Goal: Transaction & Acquisition: Subscribe to service/newsletter

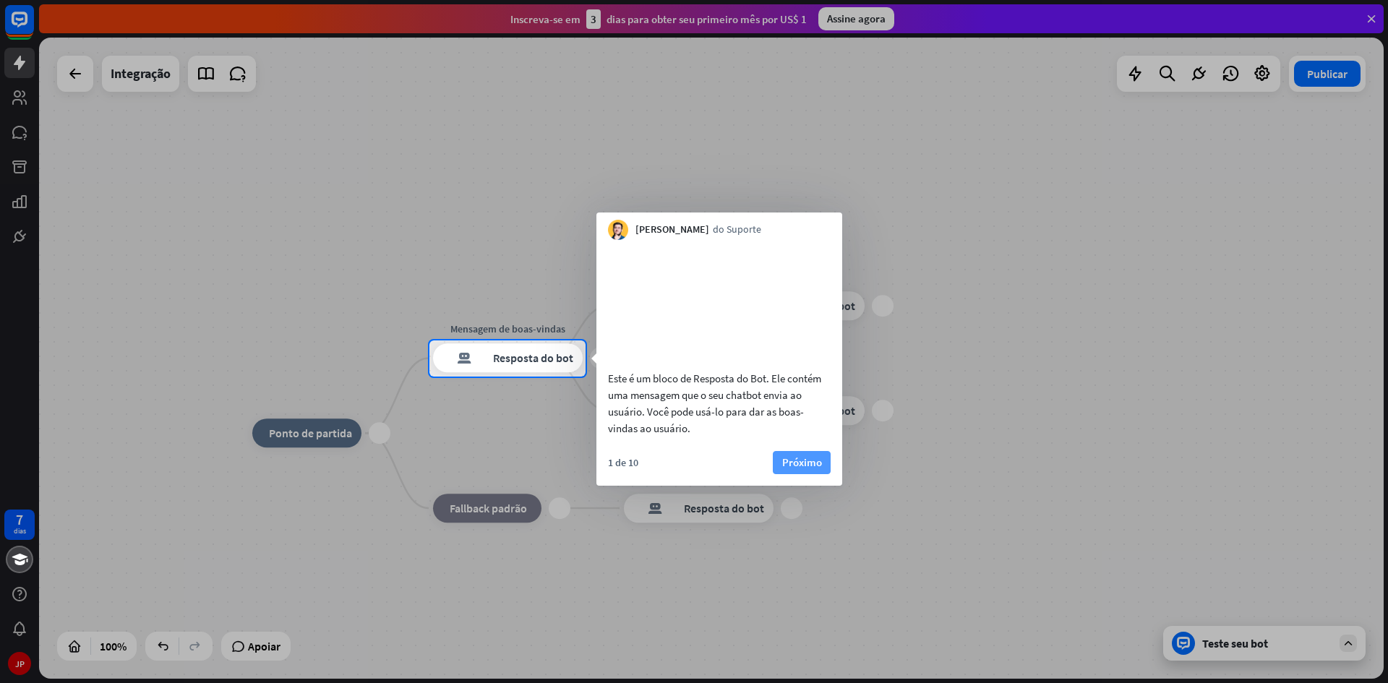
click at [808, 469] on font "Próximo" at bounding box center [802, 462] width 40 height 14
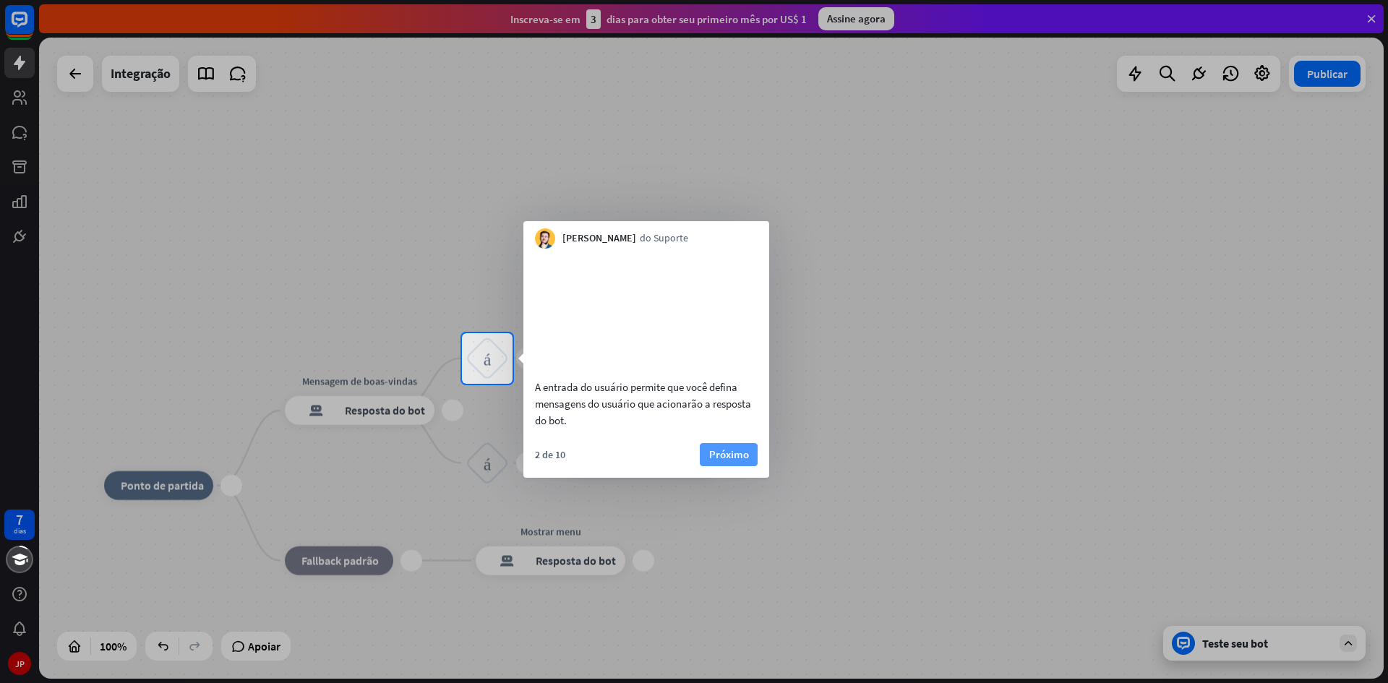
click at [730, 436] on div "A entrada do usuário permite que você defina mensagens do usuário que acionarão…" at bounding box center [646, 342] width 246 height 187
click at [729, 461] on font "Próximo" at bounding box center [729, 454] width 40 height 14
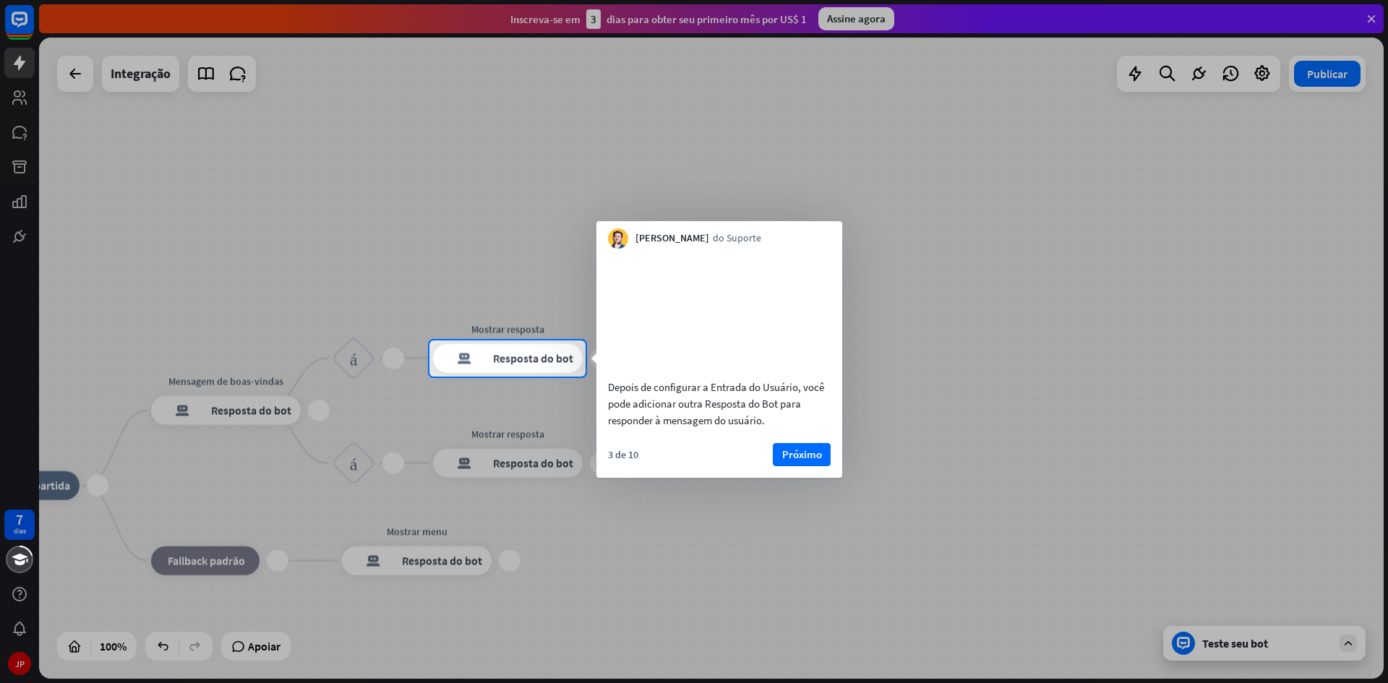
click at [798, 461] on font "Próximo" at bounding box center [802, 454] width 40 height 14
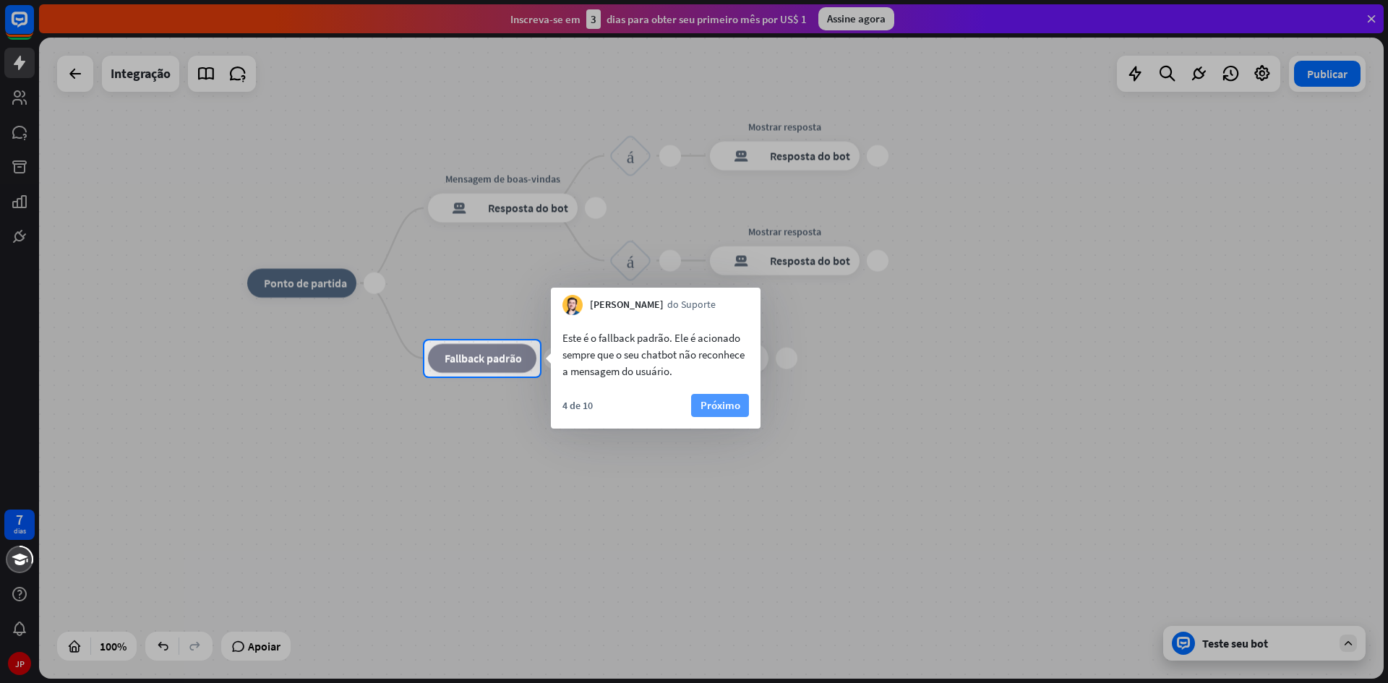
click at [727, 406] on font "Próximo" at bounding box center [720, 405] width 40 height 14
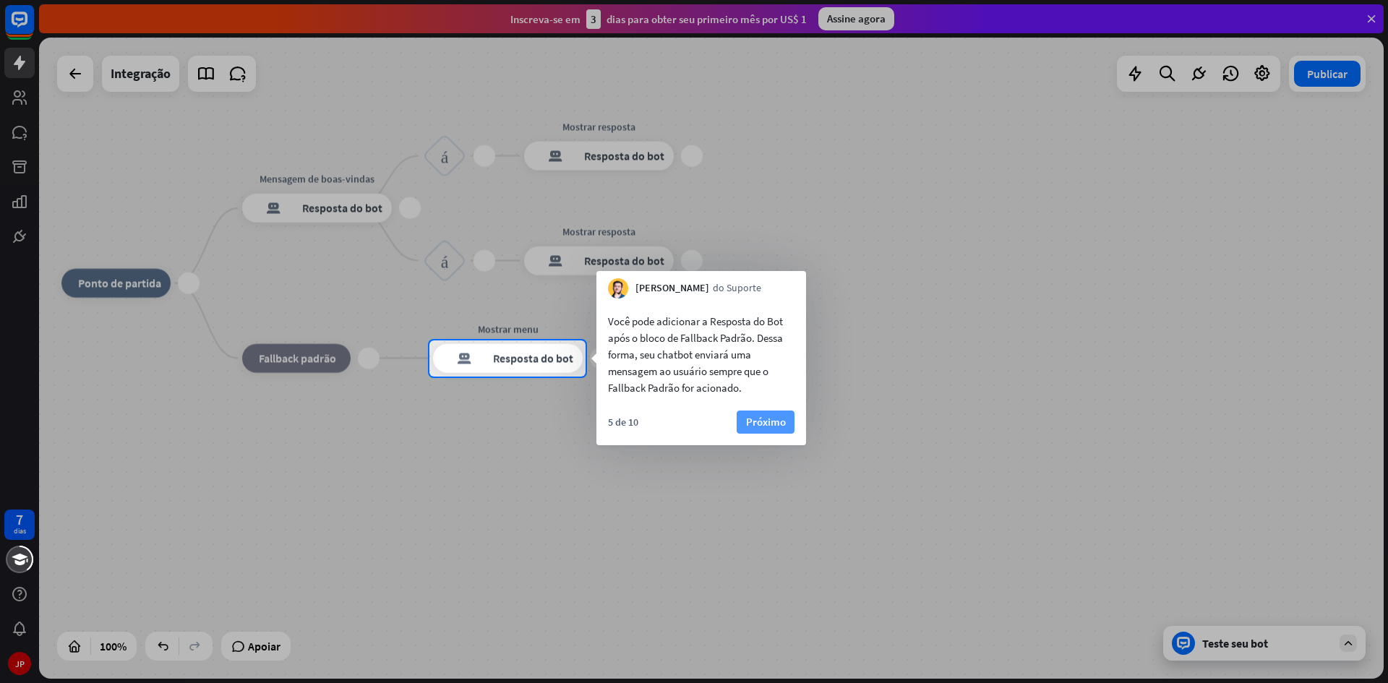
click at [781, 424] on font "Próximo" at bounding box center [766, 422] width 40 height 14
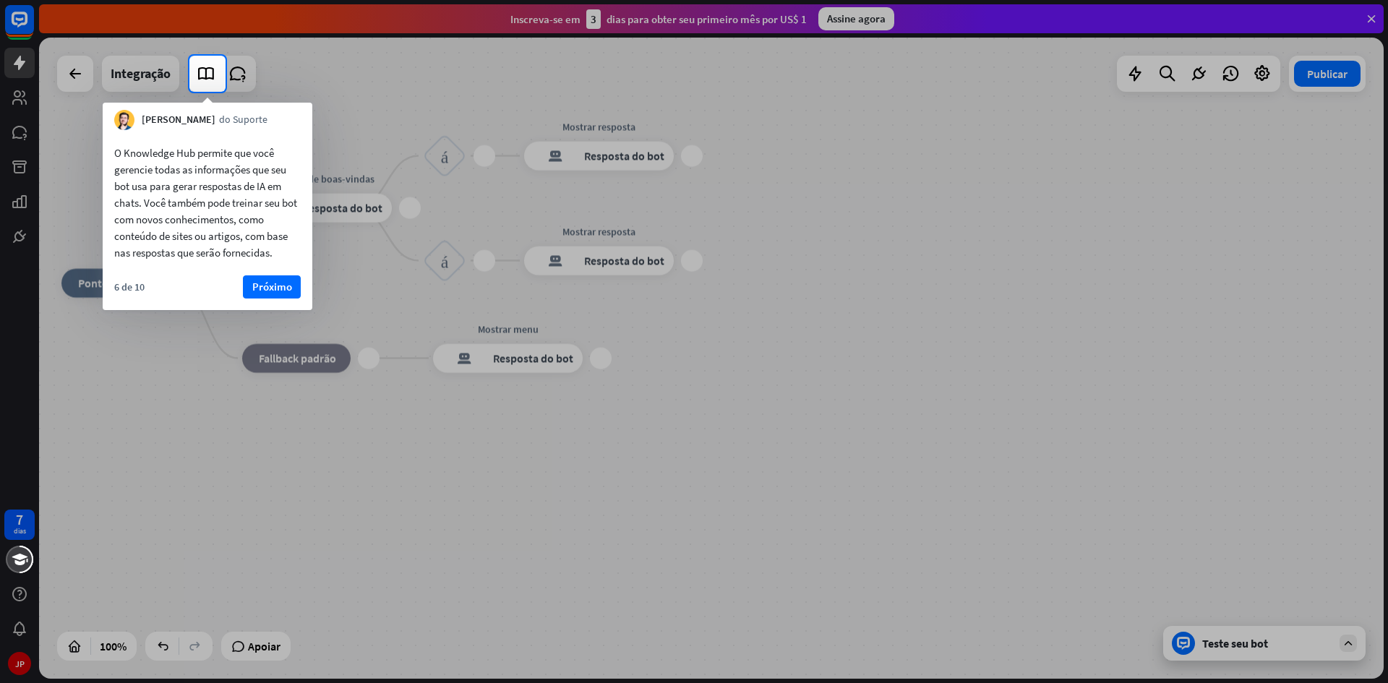
click at [497, 362] on div at bounding box center [694, 387] width 1388 height 591
click at [269, 290] on font "Próximo" at bounding box center [272, 287] width 40 height 14
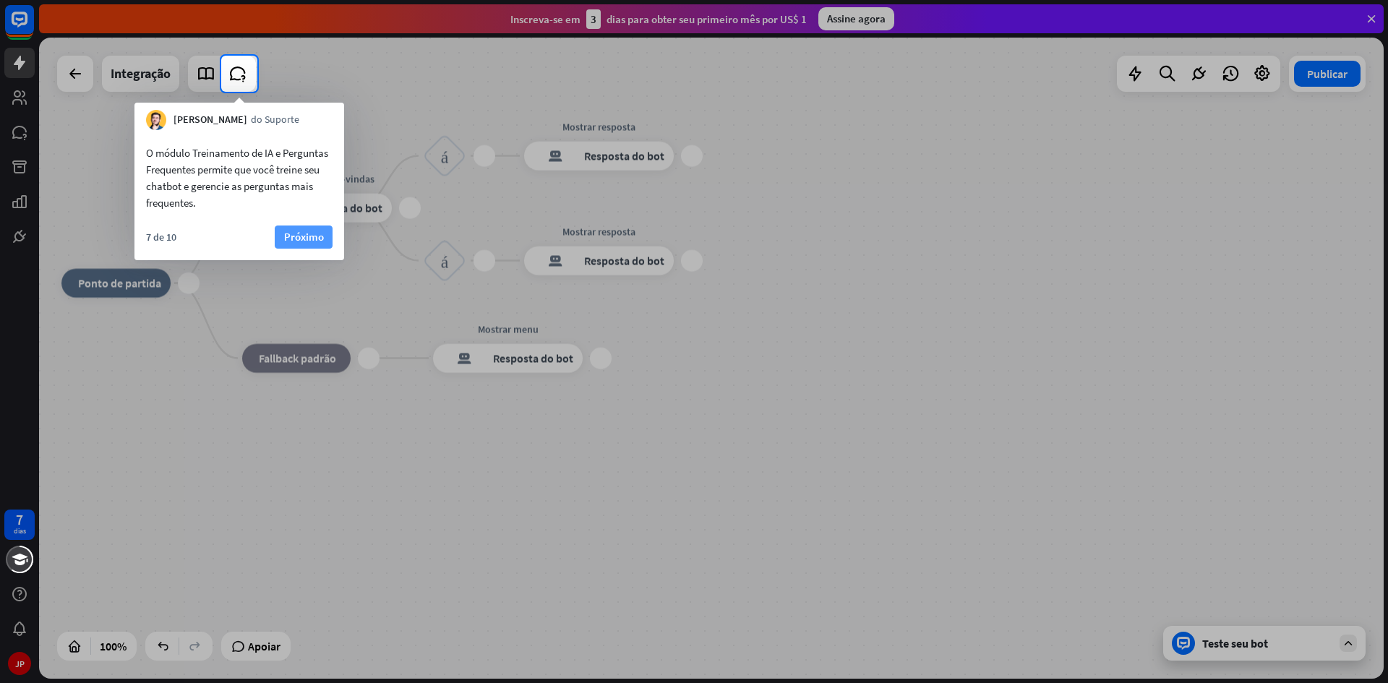
click at [315, 231] on font "Próximo" at bounding box center [304, 237] width 40 height 14
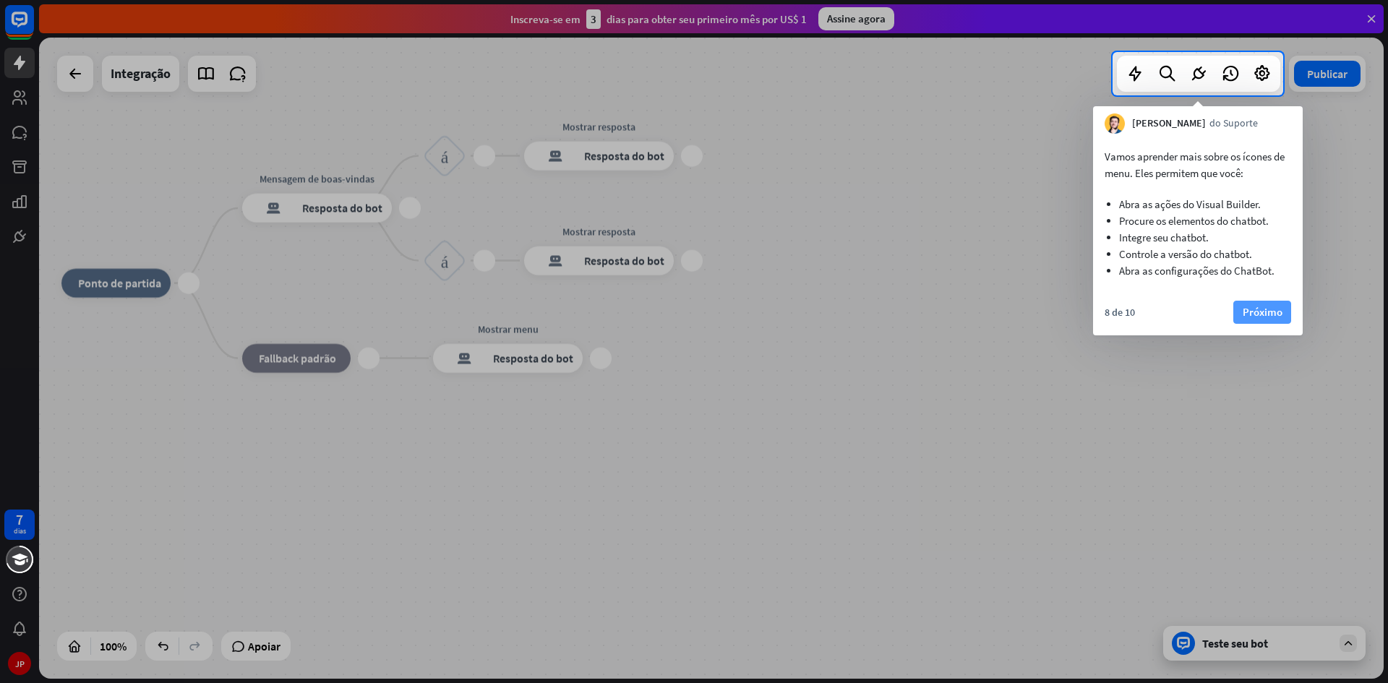
click at [1259, 313] on font "Próximo" at bounding box center [1263, 312] width 40 height 14
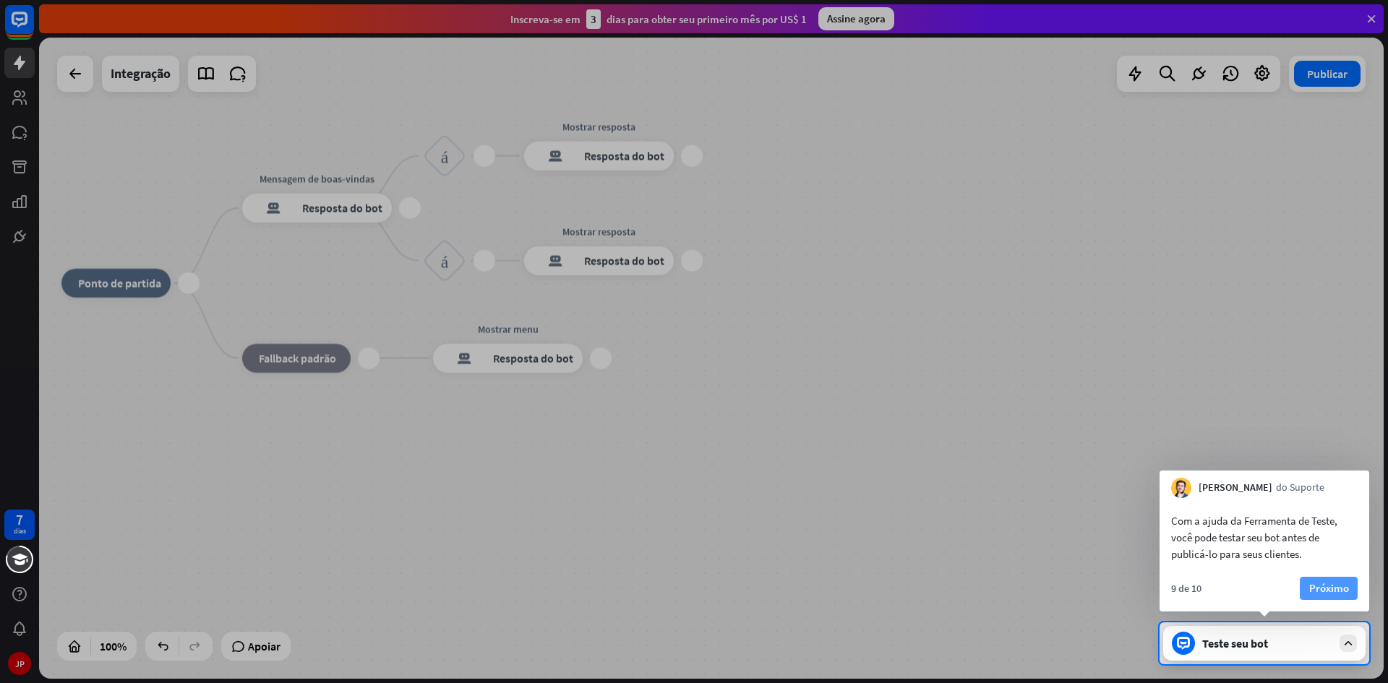
click at [1327, 583] on font "Próximo" at bounding box center [1329, 588] width 40 height 14
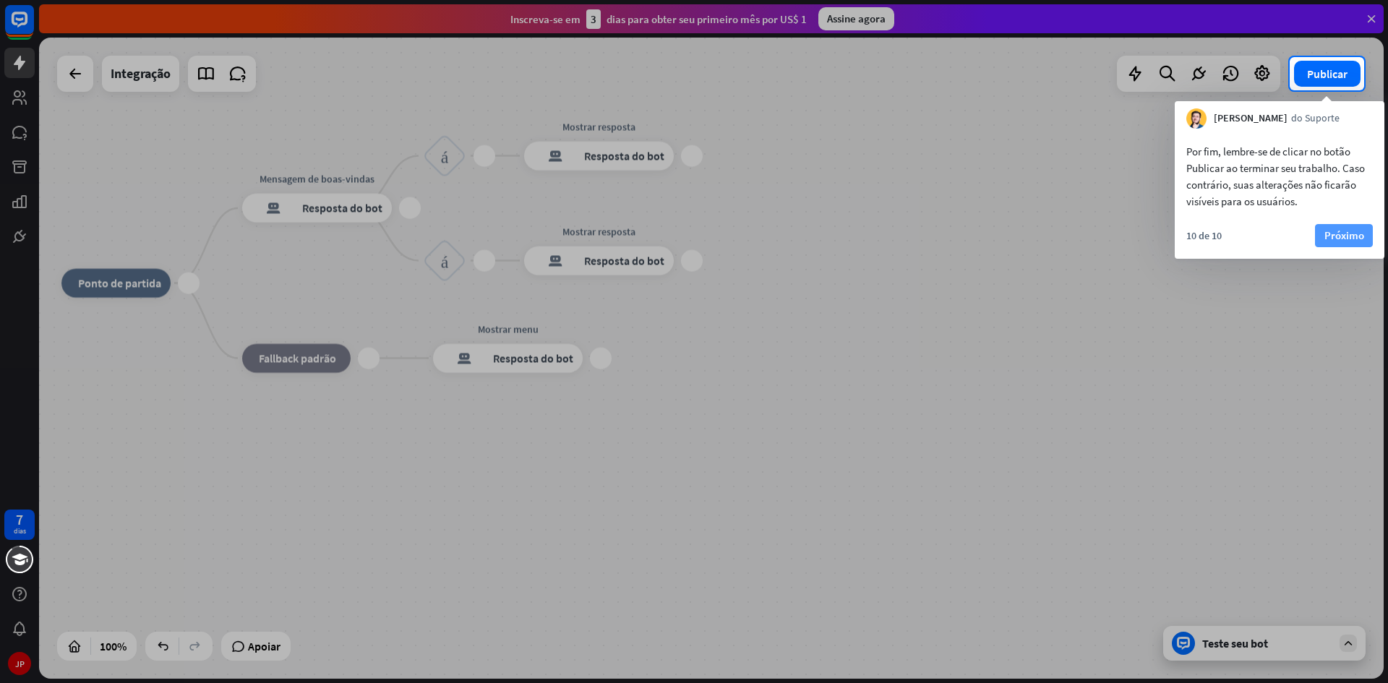
click at [1343, 232] on font "Próximo" at bounding box center [1344, 235] width 40 height 14
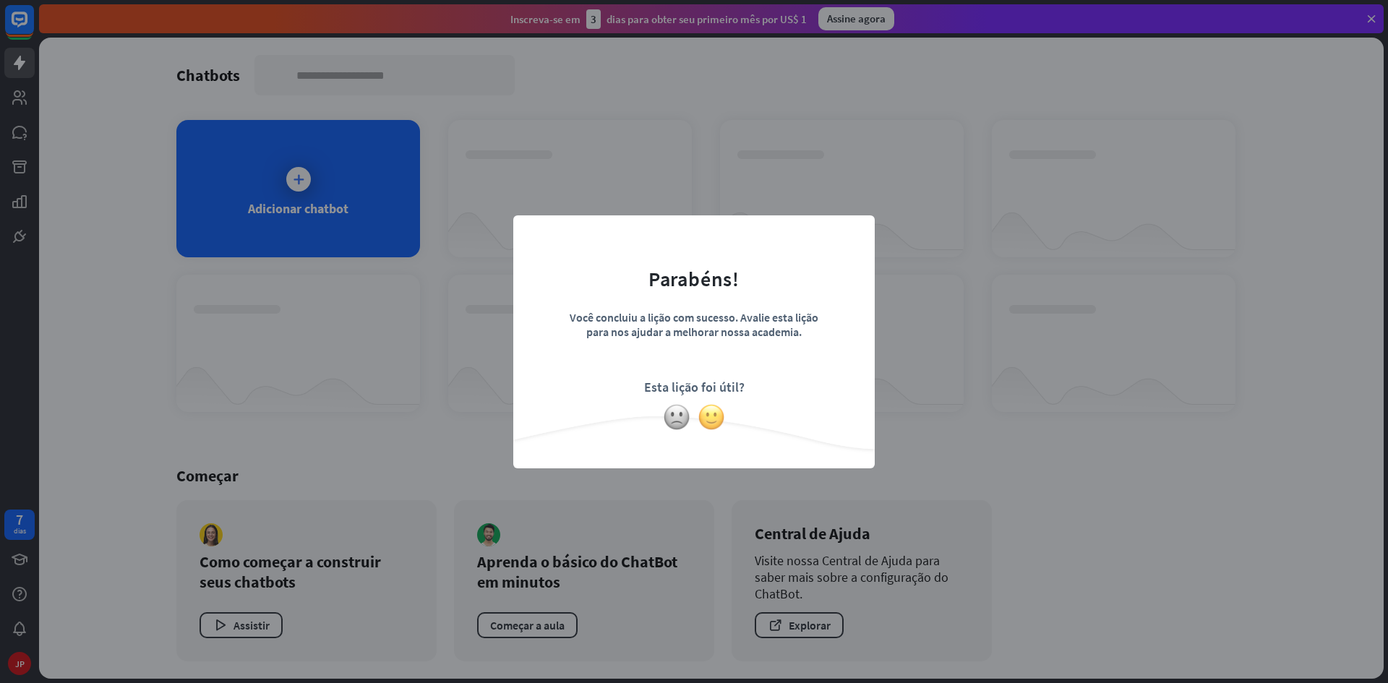
click at [706, 419] on img at bounding box center [711, 416] width 27 height 27
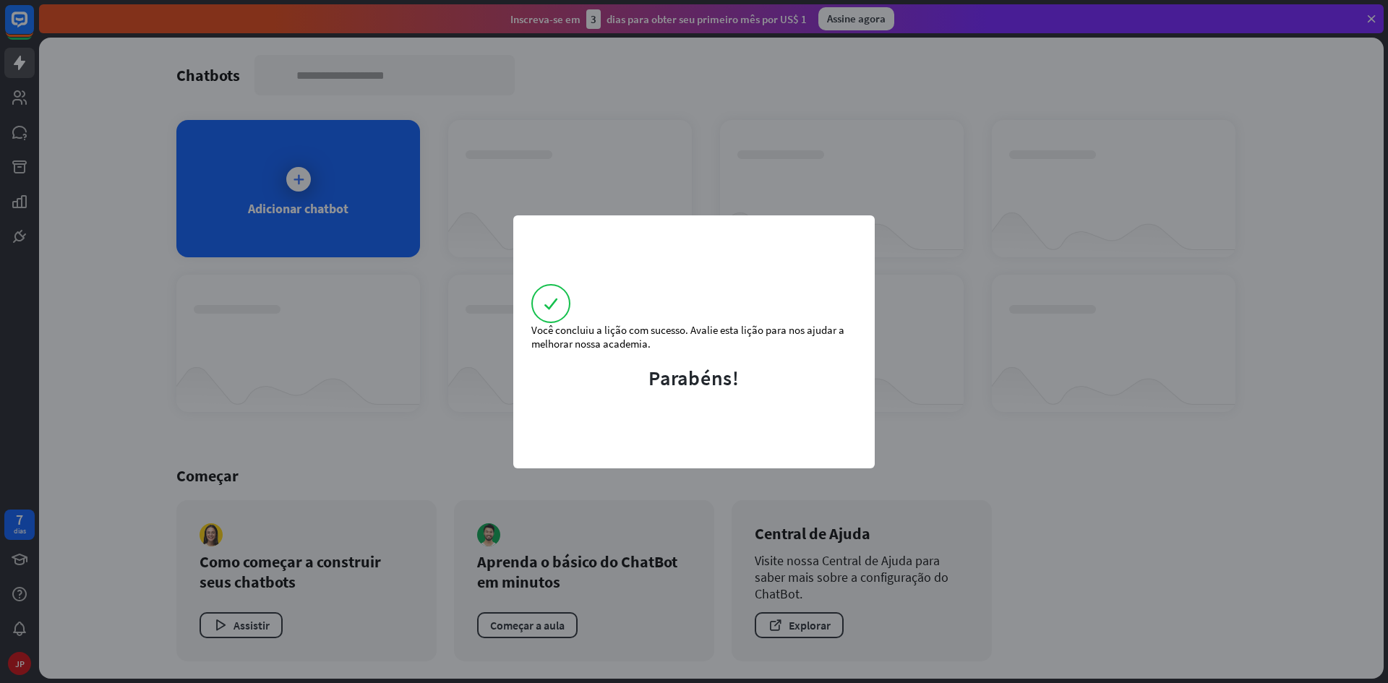
click at [853, 38] on div "Você concluiu a lição com sucesso. Avalie esta lição para nos ajudar a melhorar…" at bounding box center [694, 341] width 1388 height 683
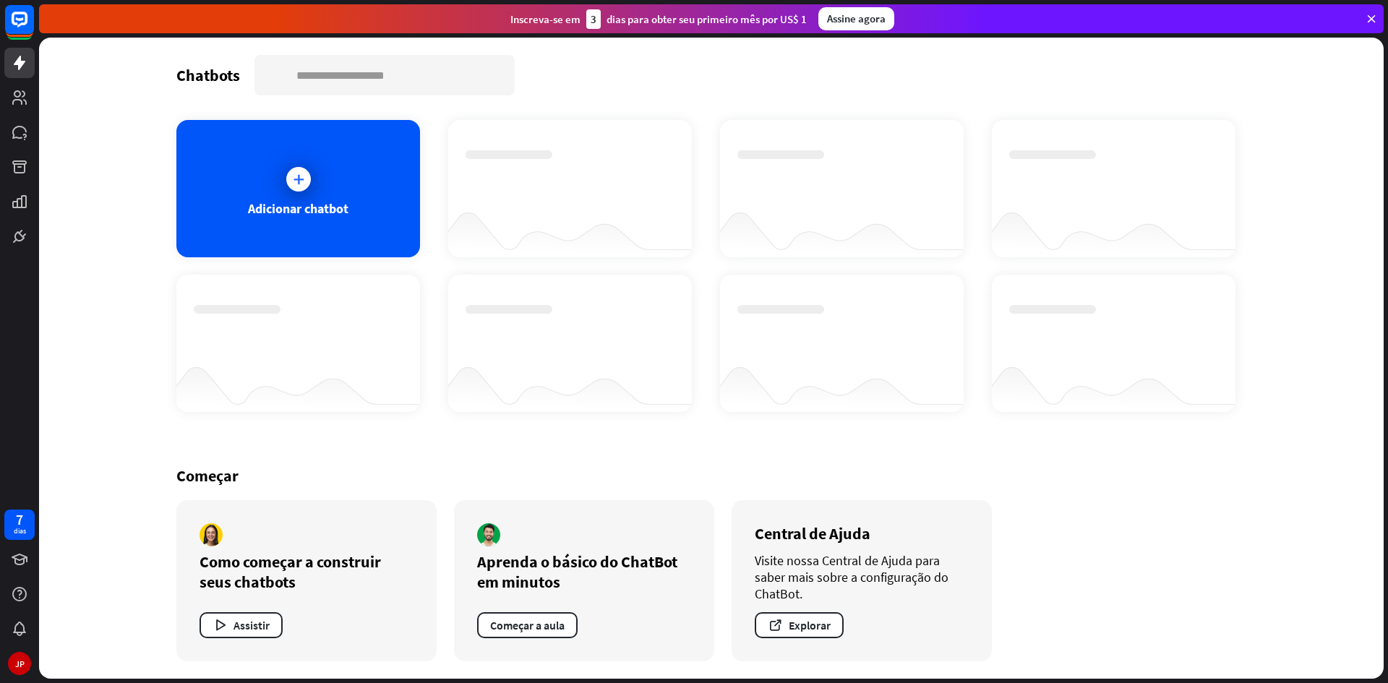
click at [860, 18] on font "Assine agora" at bounding box center [856, 19] width 59 height 14
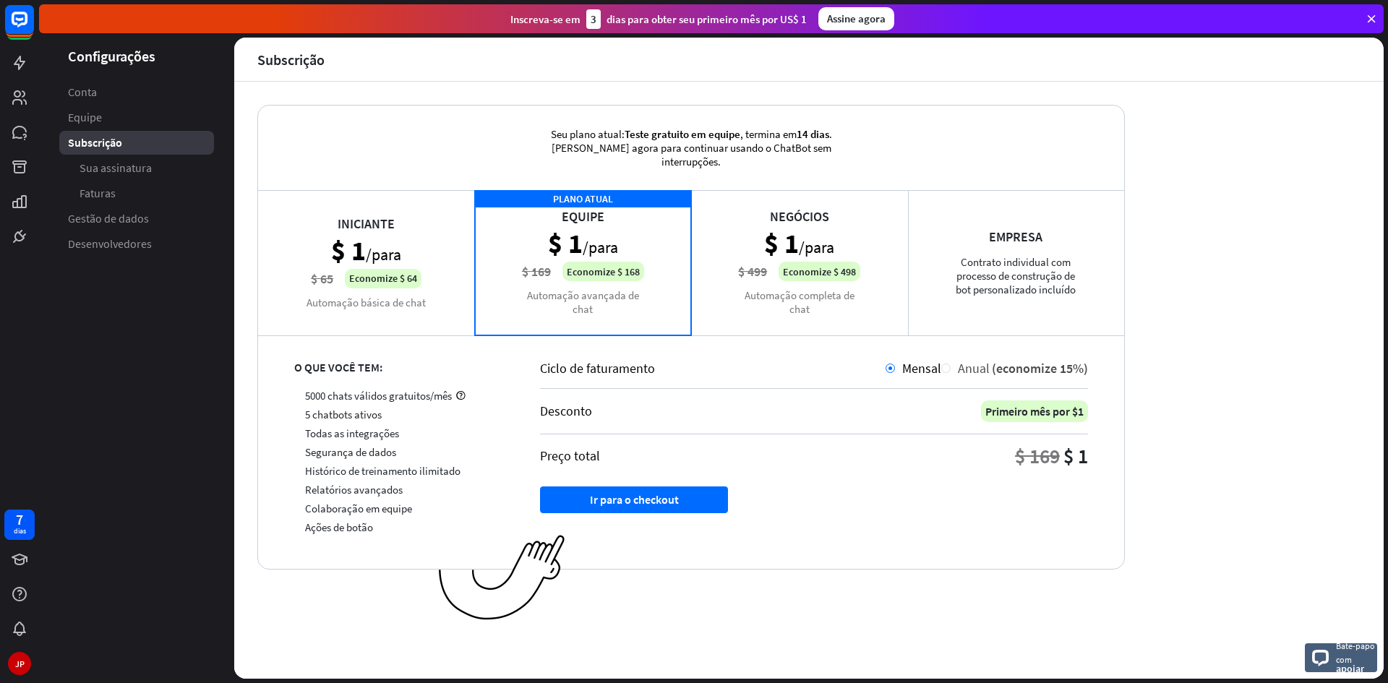
click at [950, 371] on div at bounding box center [945, 368] width 9 height 9
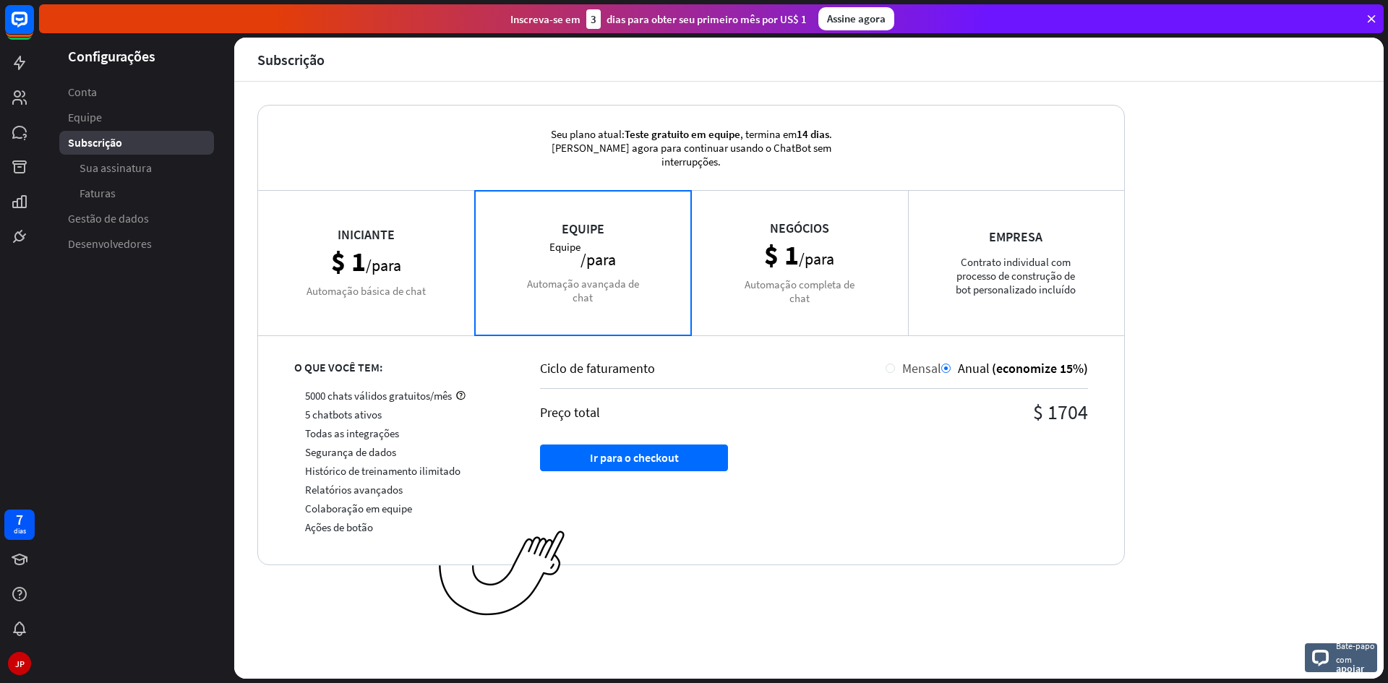
click at [898, 372] on div "Mensal" at bounding box center [914, 368] width 56 height 17
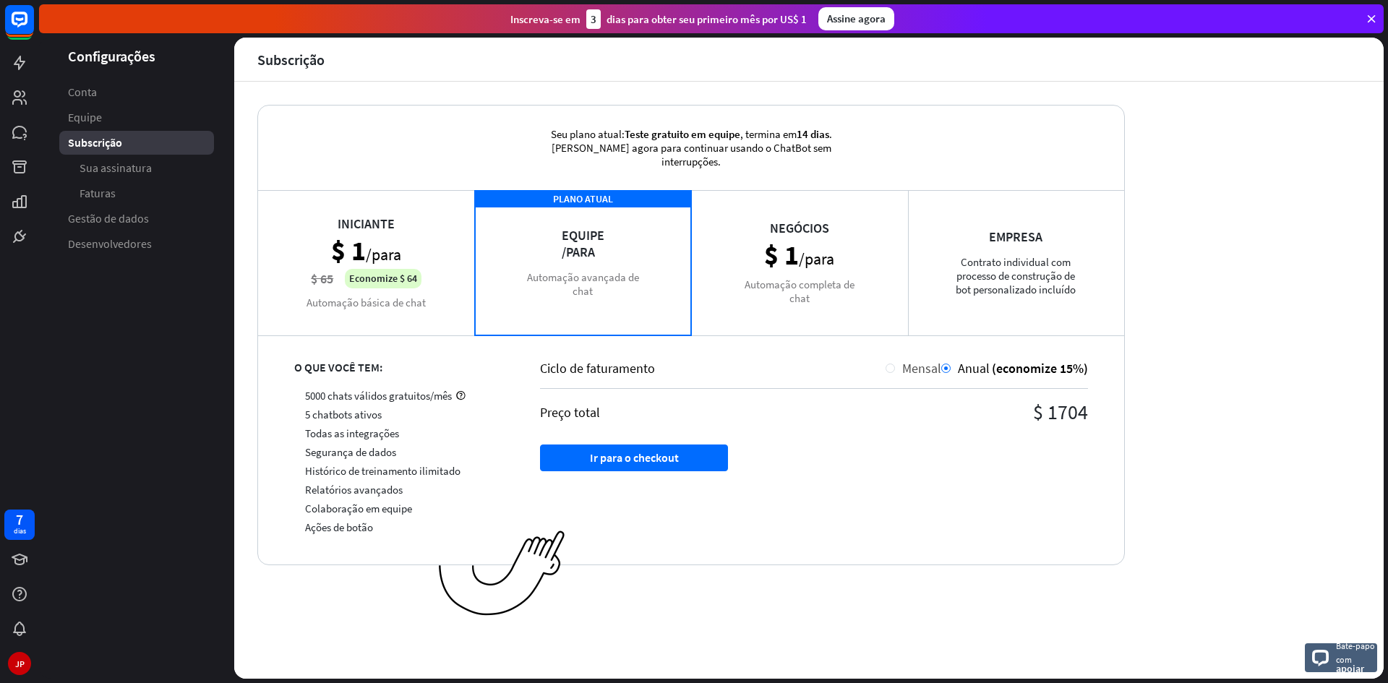
click at [892, 368] on div at bounding box center [890, 368] width 9 height 9
click at [948, 367] on div at bounding box center [945, 368] width 9 height 9
click at [899, 365] on div "Mensal" at bounding box center [918, 368] width 46 height 17
click at [889, 369] on div at bounding box center [890, 368] width 9 height 9
click at [888, 369] on div at bounding box center [890, 368] width 9 height 9
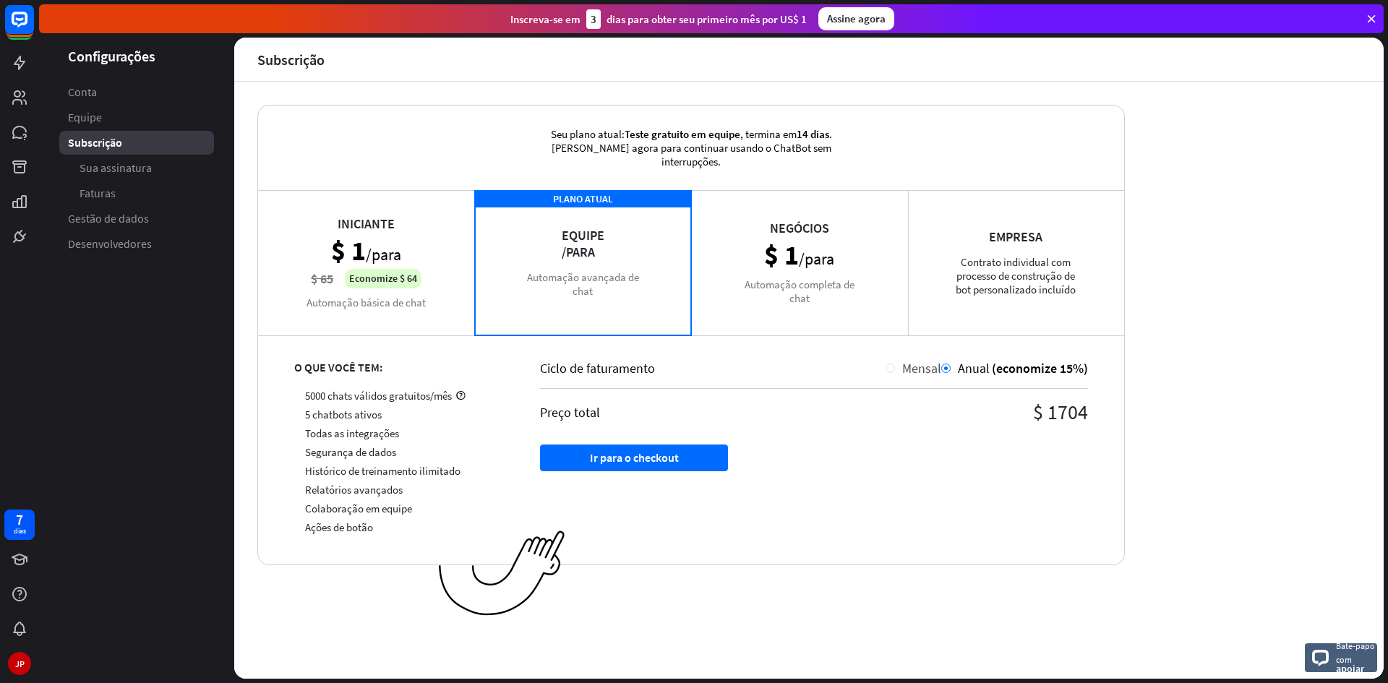
click at [891, 369] on div at bounding box center [890, 368] width 9 height 9
click at [948, 365] on div at bounding box center [945, 368] width 9 height 9
click at [369, 300] on div "Iniciante $ 1 /para $ 65 Economize $ 64 Automação básica de chat" at bounding box center [366, 262] width 217 height 145
click at [440, 271] on div "Iniciante $ 1 /para $ 65 Economize $ 64 Automação básica de chat" at bounding box center [366, 262] width 217 height 145
click at [836, 17] on font "Assine agora" at bounding box center [856, 19] width 59 height 14
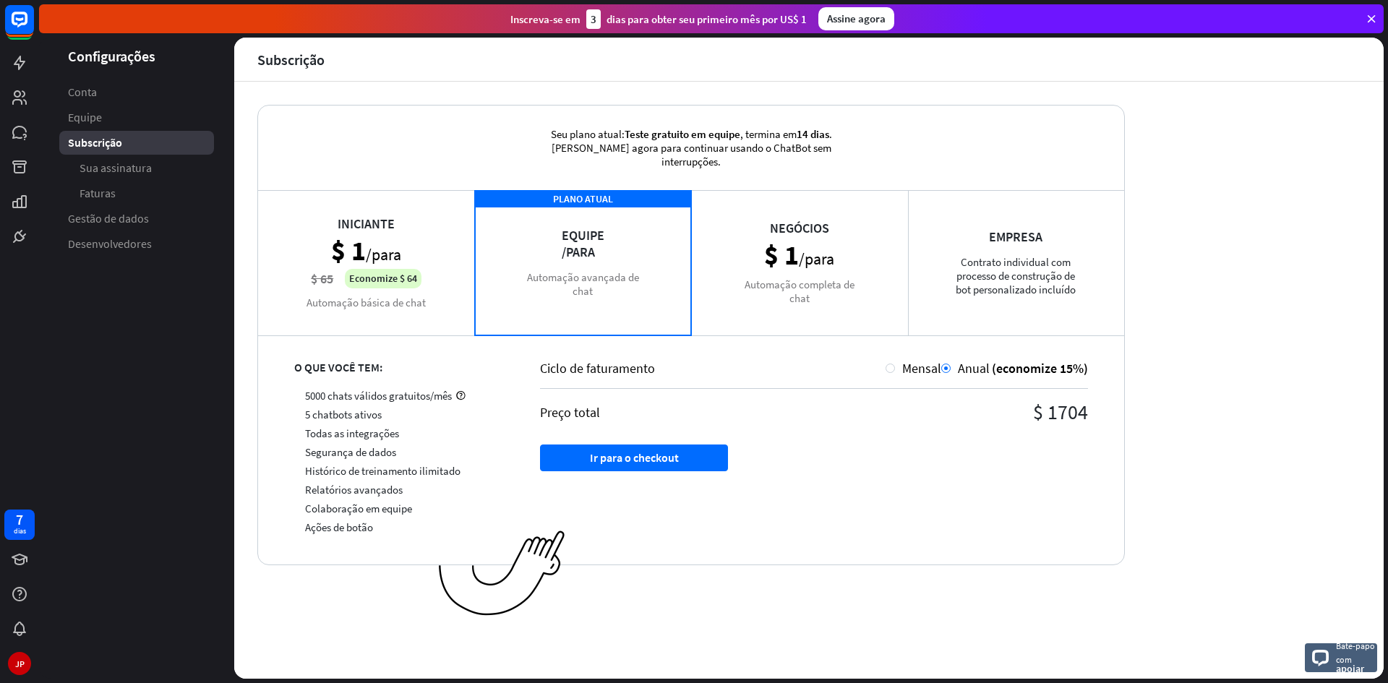
drag, startPoint x: 1363, startPoint y: 14, endPoint x: 1372, endPoint y: 15, distance: 8.8
click at [1365, 14] on div "Inscreva-se em 3 [PERSON_NAME] para obter seu primeiro mês por US$ 1 Assine ago…" at bounding box center [711, 18] width 1345 height 29
click at [1373, 15] on icon at bounding box center [1371, 18] width 13 height 13
